Goal: Task Accomplishment & Management: Use online tool/utility

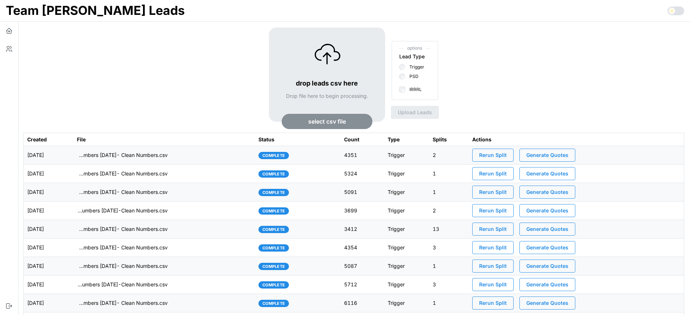
click at [225, 158] on td "imports/[PERSON_NAME]/1757097937494-TU Master List With Numbers [DATE]- Clean N…" at bounding box center [163, 155] width 181 height 19
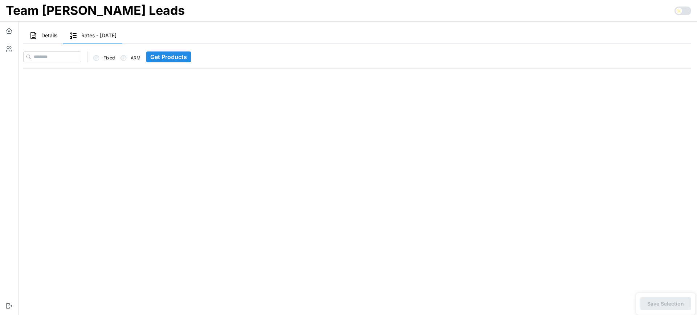
click at [224, 158] on main "Details Rates - 2025-09-08 Stats no stats Fixed ARM Get Products" at bounding box center [354, 157] width 685 height 315
click at [45, 35] on span "Details" at bounding box center [49, 35] width 16 height 5
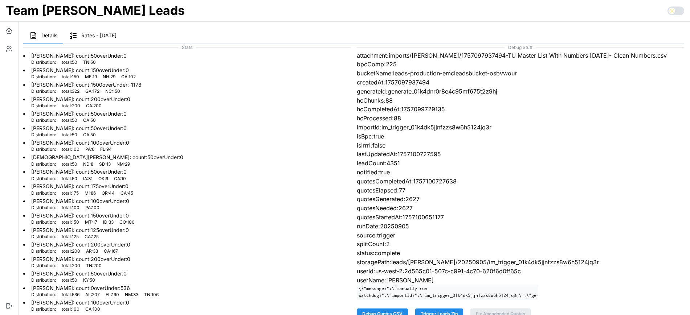
scroll to position [163, 0]
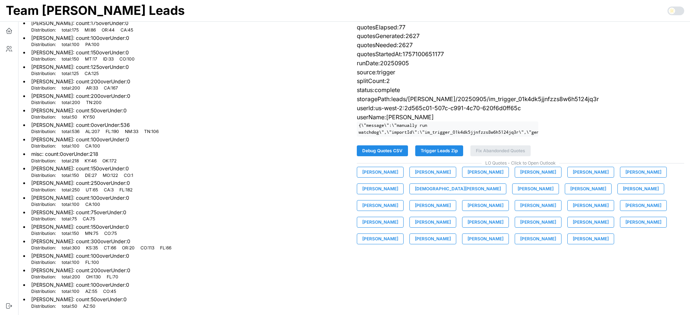
click at [448, 155] on span "Trigger Leads Zip" at bounding box center [439, 151] width 37 height 10
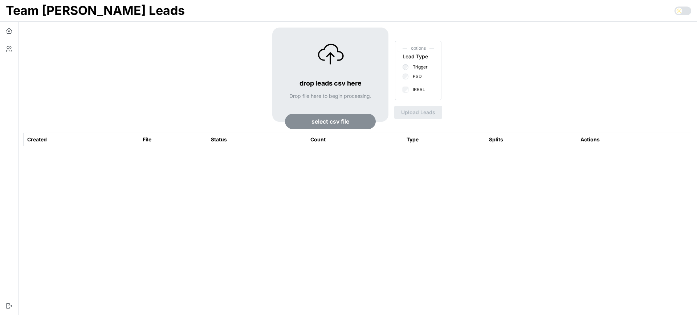
click at [315, 123] on span "select csv file" at bounding box center [330, 121] width 38 height 15
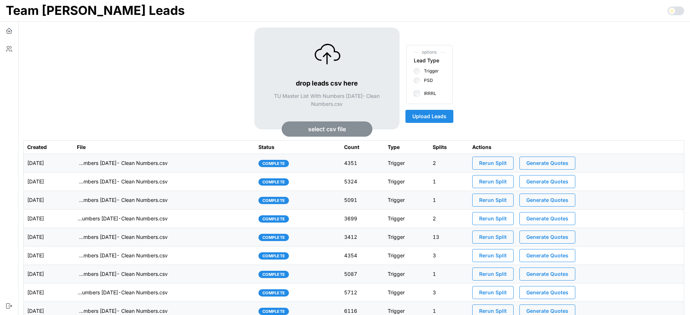
click at [437, 115] on span "Upload Leads" at bounding box center [429, 116] width 34 height 12
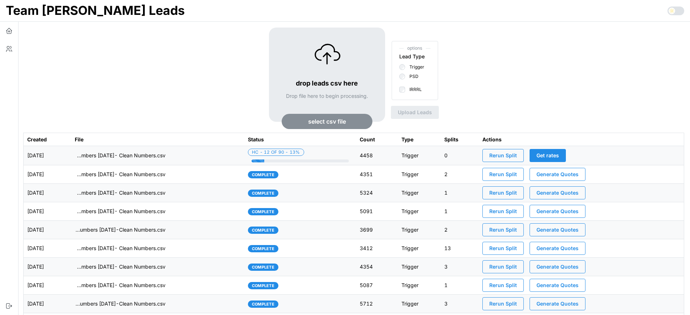
click at [613, 44] on div "drop leads csv here Drop file here to begin processing. select csv file options…" at bounding box center [353, 80] width 661 height 105
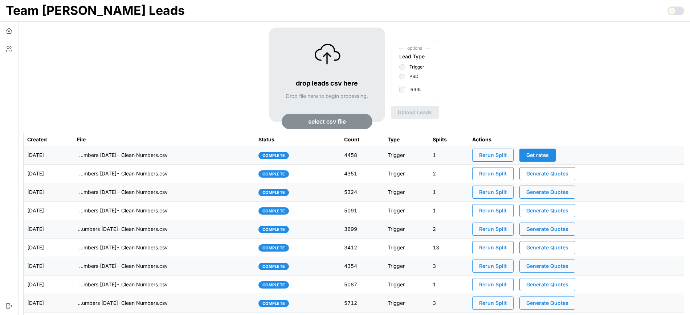
click at [331, 155] on td "complete" at bounding box center [298, 155] width 86 height 19
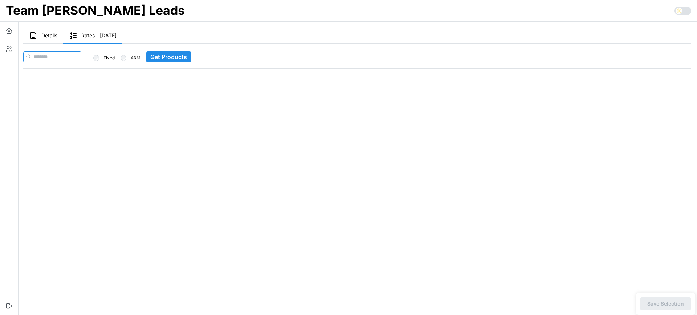
click at [78, 56] on input at bounding box center [52, 57] width 58 height 11
paste input "**********"
type input "**********"
click at [197, 57] on span "Get Products" at bounding box center [185, 57] width 37 height 10
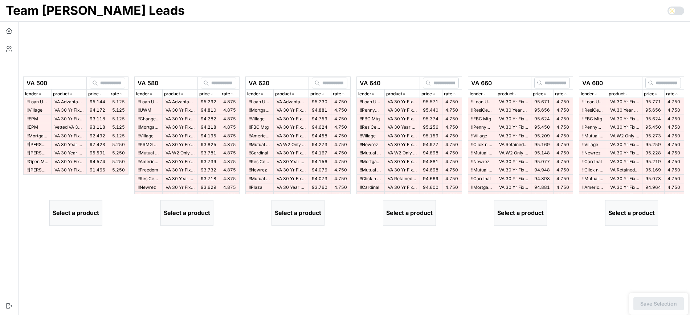
scroll to position [0, 0]
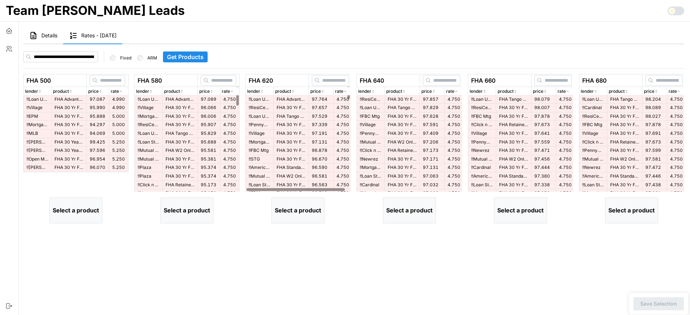
click at [191, 60] on span "Get Products" at bounding box center [185, 57] width 37 height 10
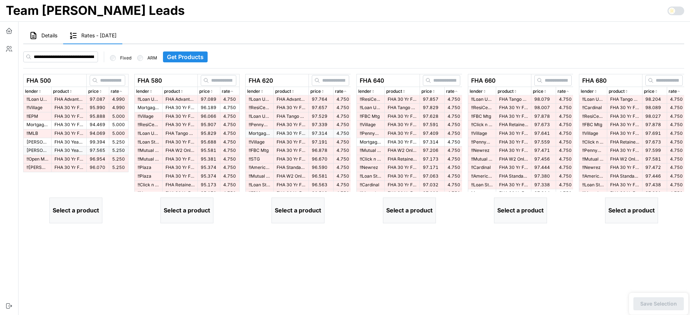
click at [170, 57] on span "Get Products" at bounding box center [185, 57] width 37 height 10
